Goal: Information Seeking & Learning: Learn about a topic

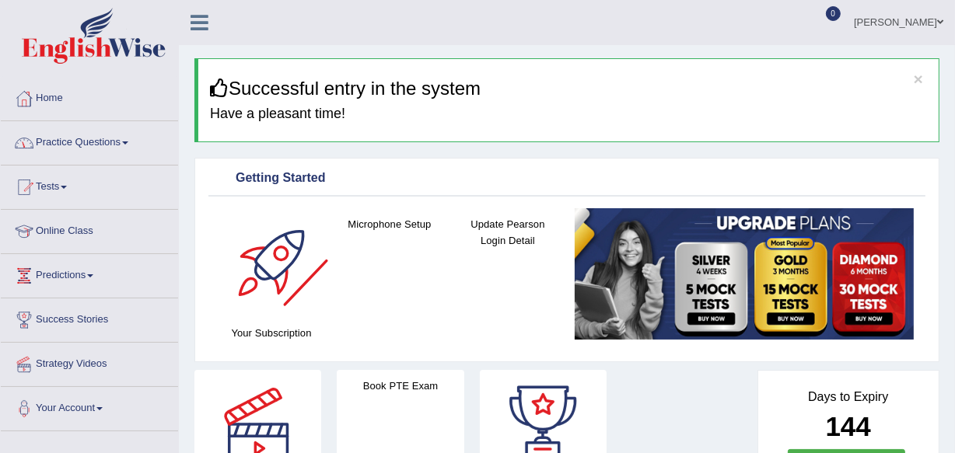
scroll to position [70, 0]
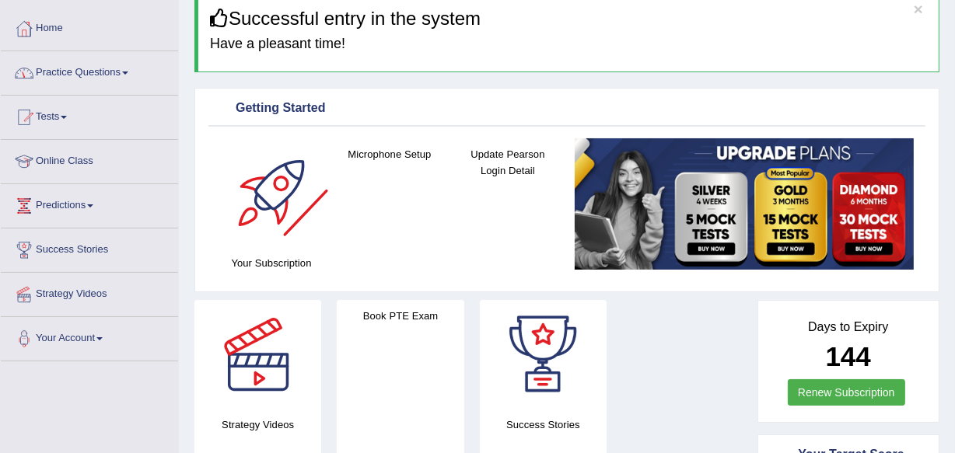
click at [124, 75] on link "Practice Questions" at bounding box center [89, 70] width 177 height 39
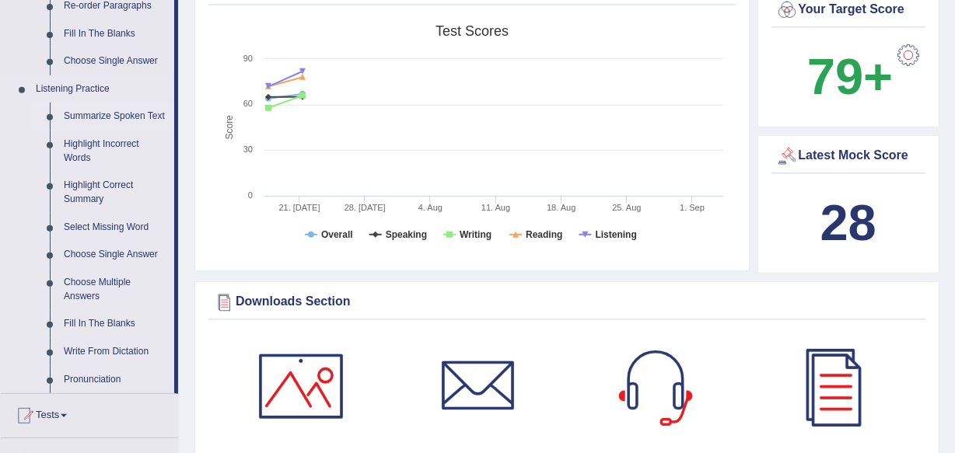
scroll to position [636, 0]
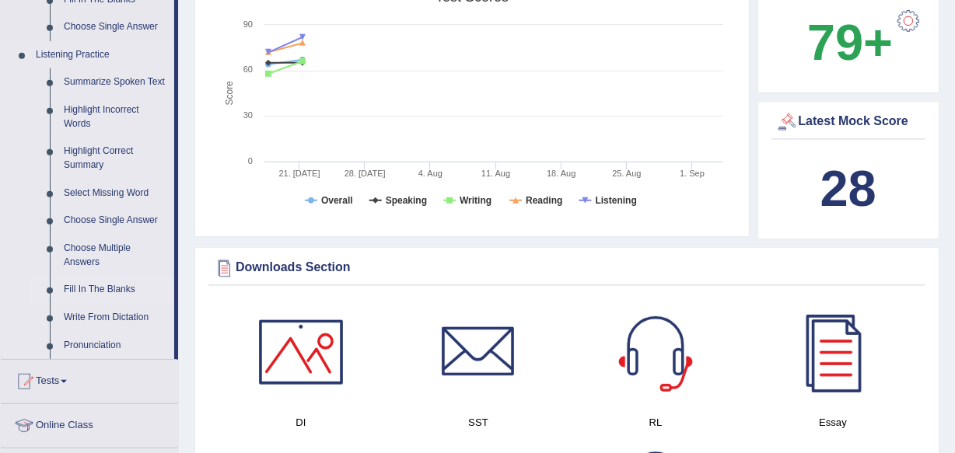
click at [72, 286] on link "Fill In The Blanks" at bounding box center [115, 290] width 117 height 28
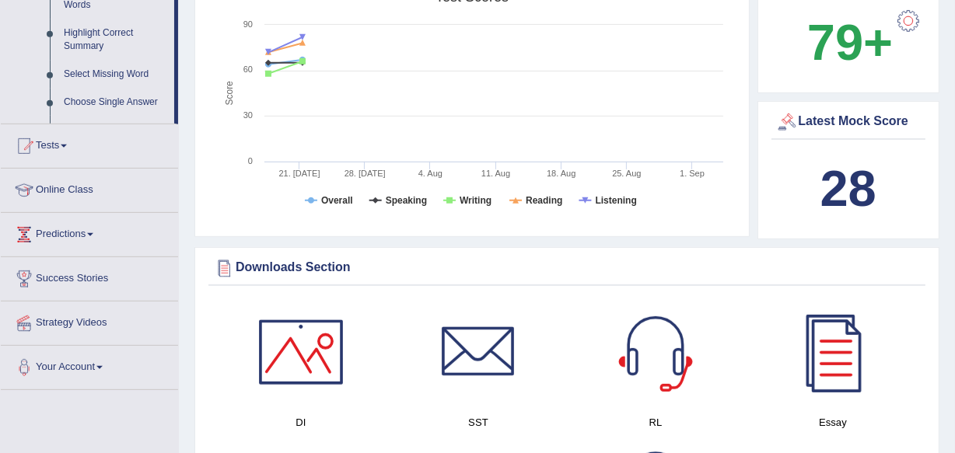
scroll to position [310, 0]
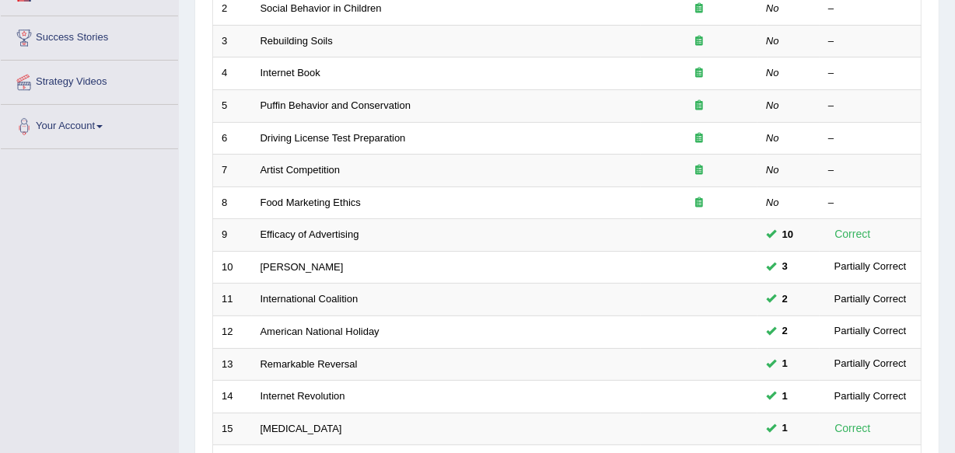
scroll to position [353, 0]
